Goal: Task Accomplishment & Management: Complete application form

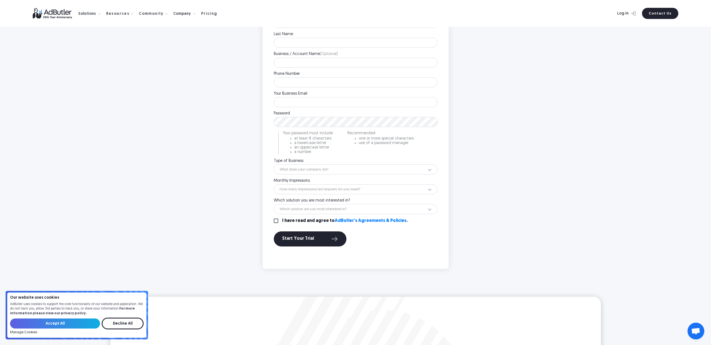
scroll to position [185, 0]
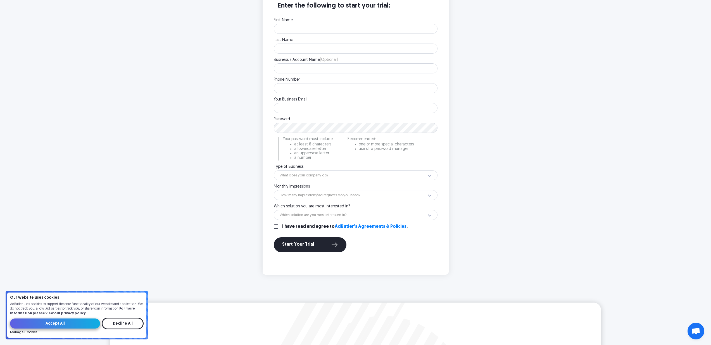
click at [73, 326] on input "Accept All" at bounding box center [55, 324] width 90 height 10
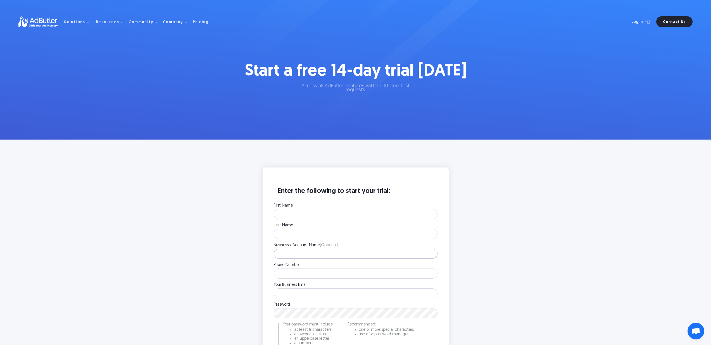
scroll to position [47, 0]
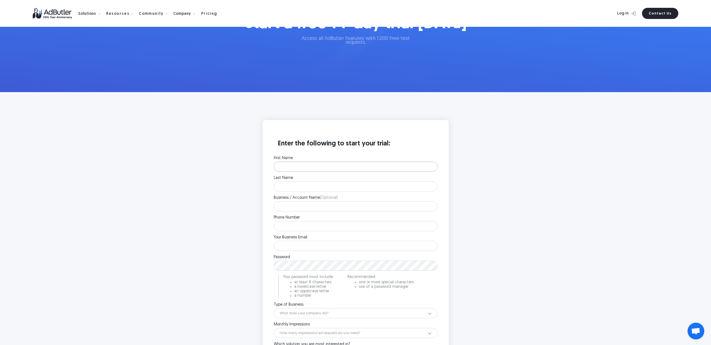
click at [305, 169] on input "First Name" at bounding box center [356, 167] width 164 height 10
type input "R"
type input "[PERSON_NAME]"
type input "AdButler"
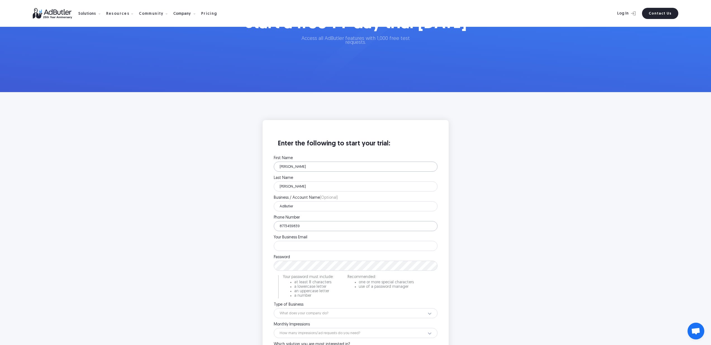
type input "8773459839"
type input "[EMAIL_ADDRESS][DOMAIN_NAME]"
click at [231, 226] on main "Enter the following to start your trial: First Name [PERSON_NAME] Please enter …" at bounding box center [355, 266] width 711 height 348
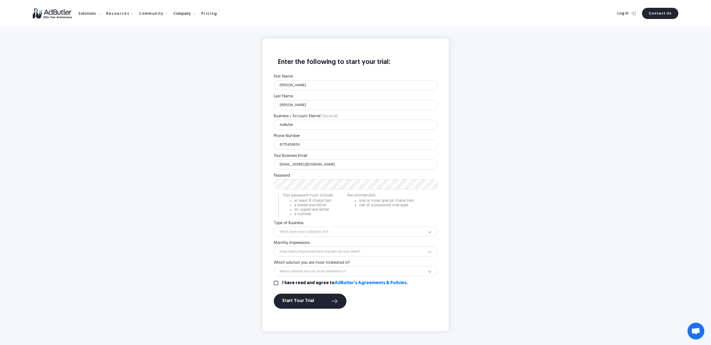
scroll to position [164, 0]
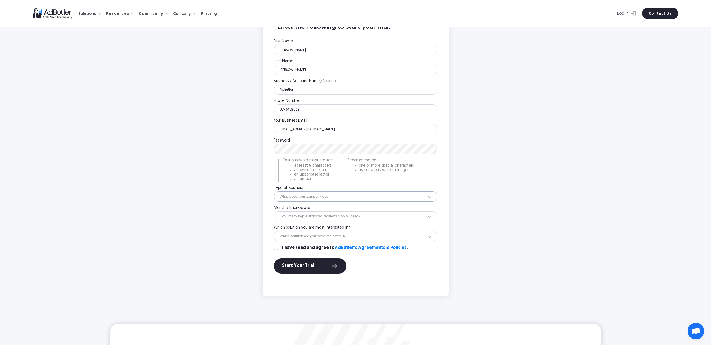
click at [313, 196] on select "What does your company do? Ad Network Agency Advertiser Brand Publisher SSP DSP…" at bounding box center [356, 197] width 164 height 10
select select "5"
click at [274, 192] on select "What does your company do? Ad Network Agency Advertiser Brand Publisher SSP DSP…" at bounding box center [356, 197] width 164 height 10
click at [308, 219] on select "How many impressions/ad requests do you need? Less than 1 million 1 - 10 millio…" at bounding box center [356, 216] width 164 height 10
select select "12"
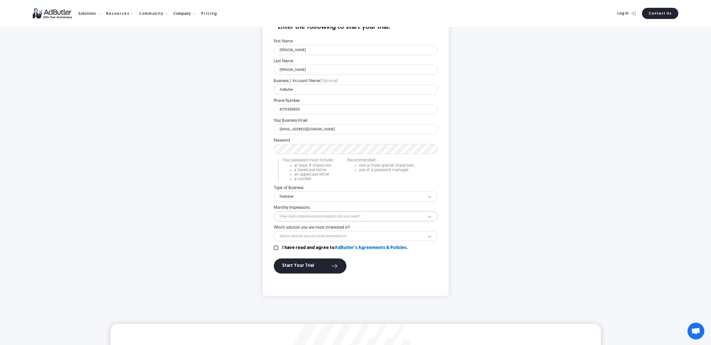
click at [274, 211] on select "How many impressions/ad requests do you need? Less than 1 million 1 - 10 millio…" at bounding box center [356, 216] width 164 height 10
click at [304, 233] on select "Which solution are you most interested in? Display Ad Server Supply-Side Progra…" at bounding box center [356, 236] width 164 height 10
select select "Display Ad Server"
click at [274, 231] on select "Which solution are you most interested in? Display Ad Server Supply-Side Progra…" at bounding box center [356, 236] width 164 height 10
click at [275, 249] on input "I have read and agree to AdButler's Agreements & Policies ." at bounding box center [276, 248] width 4 height 4
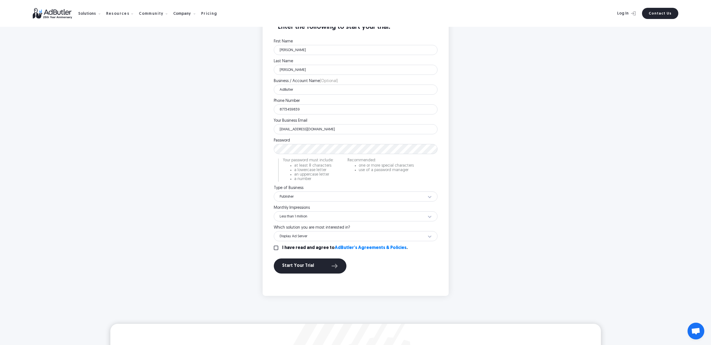
checkbox input "true"
click at [293, 264] on div "Start Your Trial" at bounding box center [310, 265] width 56 height 7
